Goal: Navigation & Orientation: Find specific page/section

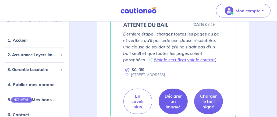
scroll to position [242, 0]
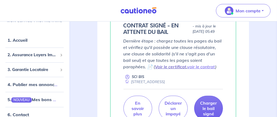
click at [160, 68] on link "Voir le certificat" at bounding box center [170, 66] width 31 height 5
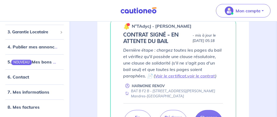
scroll to position [107, 0]
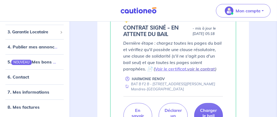
click at [188, 69] on link "voir le contrat" at bounding box center [202, 68] width 28 height 5
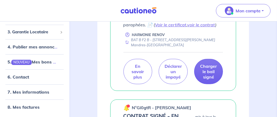
scroll to position [135, 0]
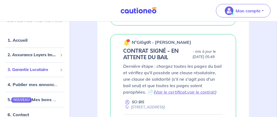
scroll to position [188, 0]
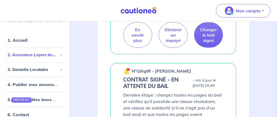
click at [23, 55] on span "2. Assurance Loyers Impayés" at bounding box center [33, 55] width 50 height 6
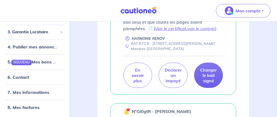
scroll to position [135, 0]
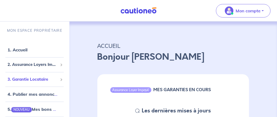
click at [36, 79] on span "3. Garantie Locataire" at bounding box center [33, 79] width 50 height 6
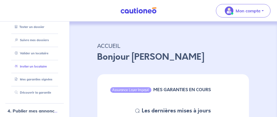
scroll to position [80, 0]
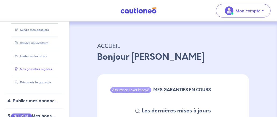
click at [27, 70] on link "Mes garanties signées" at bounding box center [33, 69] width 40 height 4
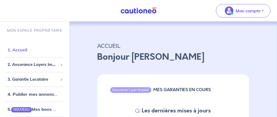
click at [20, 52] on link "1. Accueil" at bounding box center [18, 49] width 20 height 5
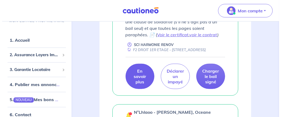
scroll to position [403, 0]
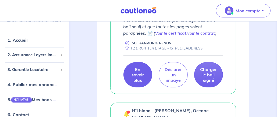
click at [136, 74] on p "En savoir plus" at bounding box center [137, 75] width 15 height 16
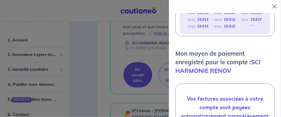
scroll to position [145, 0]
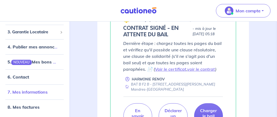
scroll to position [107, 0]
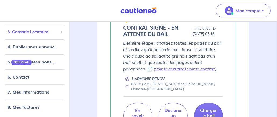
click at [27, 31] on span "3. Garantie Locataire" at bounding box center [33, 32] width 50 height 6
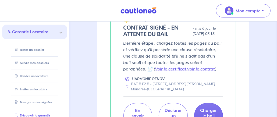
scroll to position [65, 0]
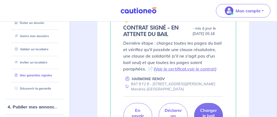
click at [24, 76] on link "Mes garanties signées" at bounding box center [33, 75] width 40 height 4
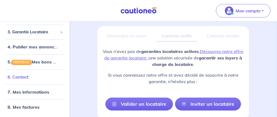
scroll to position [80, 0]
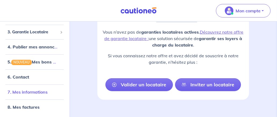
click at [18, 93] on link "7. Mes informations" at bounding box center [28, 91] width 40 height 5
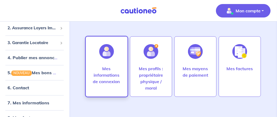
scroll to position [27, 0]
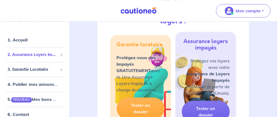
scroll to position [807, 0]
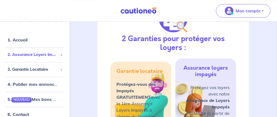
click at [28, 55] on span "2. Assurance Loyers Impayés" at bounding box center [33, 55] width 50 height 6
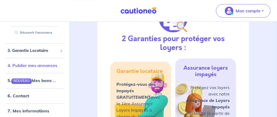
scroll to position [80, 0]
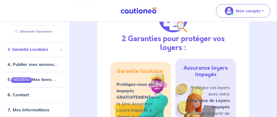
click at [46, 48] on span "3. Garantie Locataire" at bounding box center [33, 50] width 50 height 6
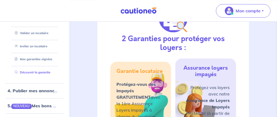
click at [34, 71] on link "Découvrir la garantie" at bounding box center [32, 73] width 38 height 4
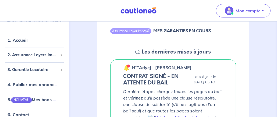
scroll to position [80, 0]
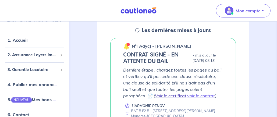
click at [155, 96] on link "Voir le certificat" at bounding box center [170, 95] width 31 height 5
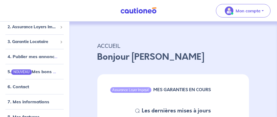
scroll to position [0, 0]
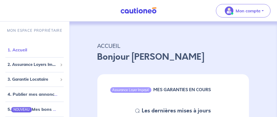
click at [19, 50] on link "1. Accueil" at bounding box center [18, 49] width 20 height 5
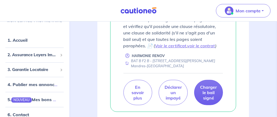
scroll to position [135, 0]
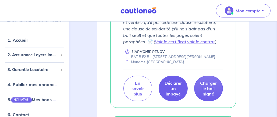
click at [174, 90] on p "Déclarer un impayé" at bounding box center [173, 88] width 17 height 16
